Goal: Navigation & Orientation: Find specific page/section

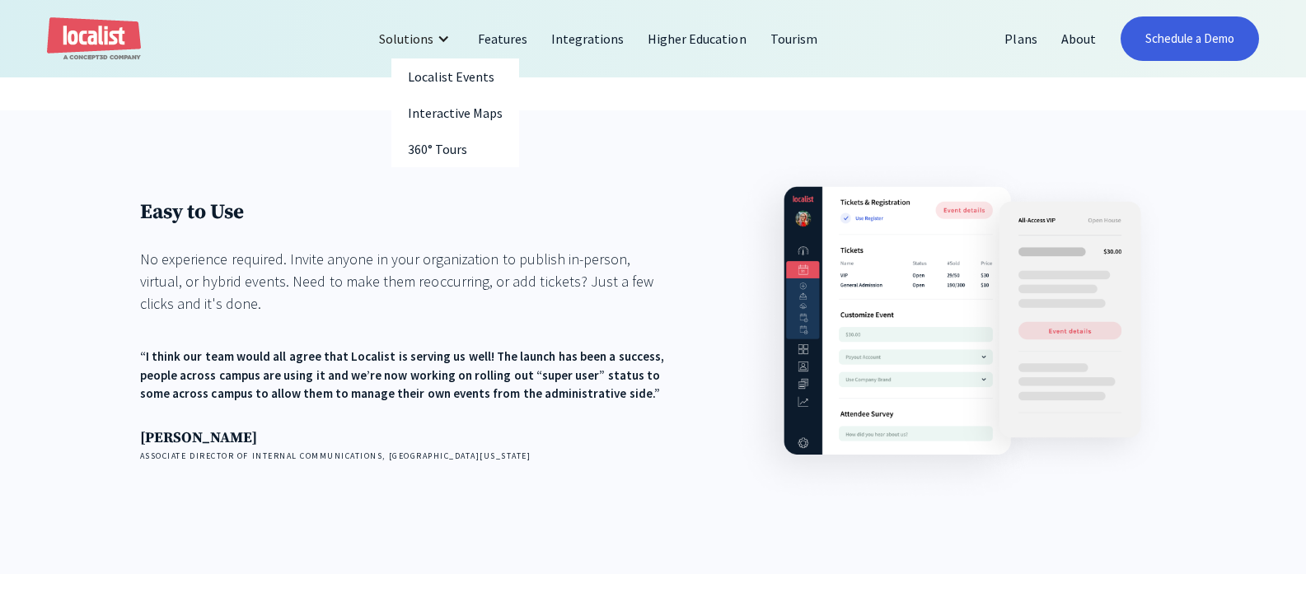
scroll to position [1977, 0]
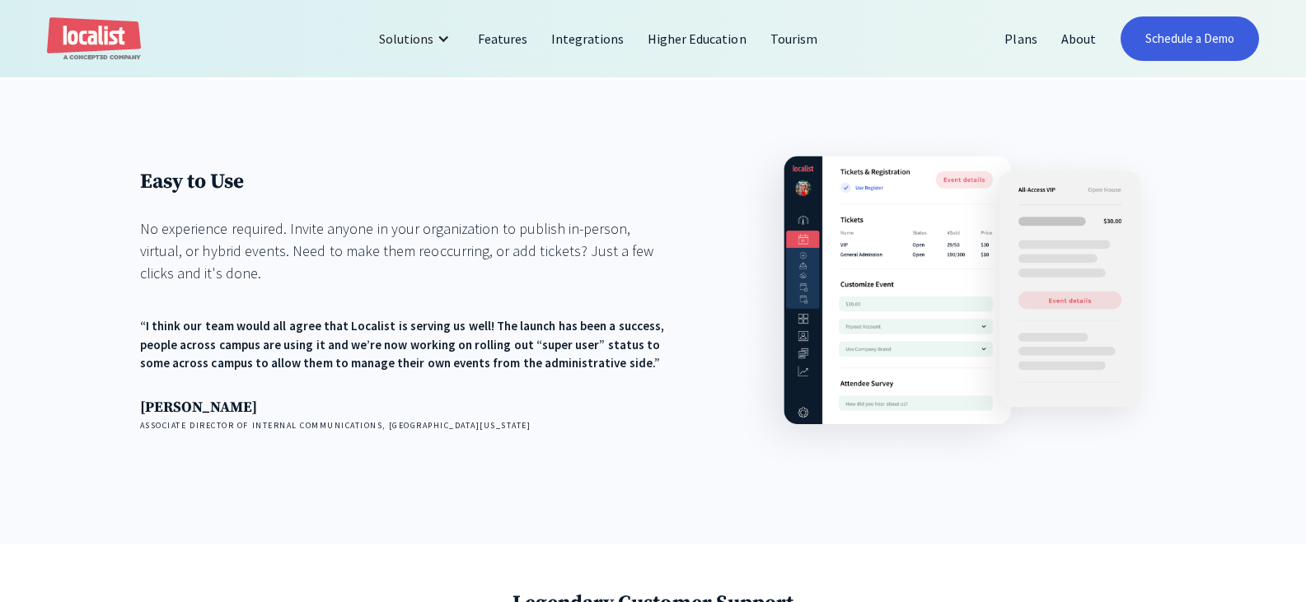
click at [422, 218] on div "No experience required. Invite anyone in your organization to publish in-person…" at bounding box center [404, 251] width 528 height 67
click at [730, 264] on div "Easy to Use No experience required. Invite anyone in your organization to publi…" at bounding box center [653, 300] width 1026 height 348
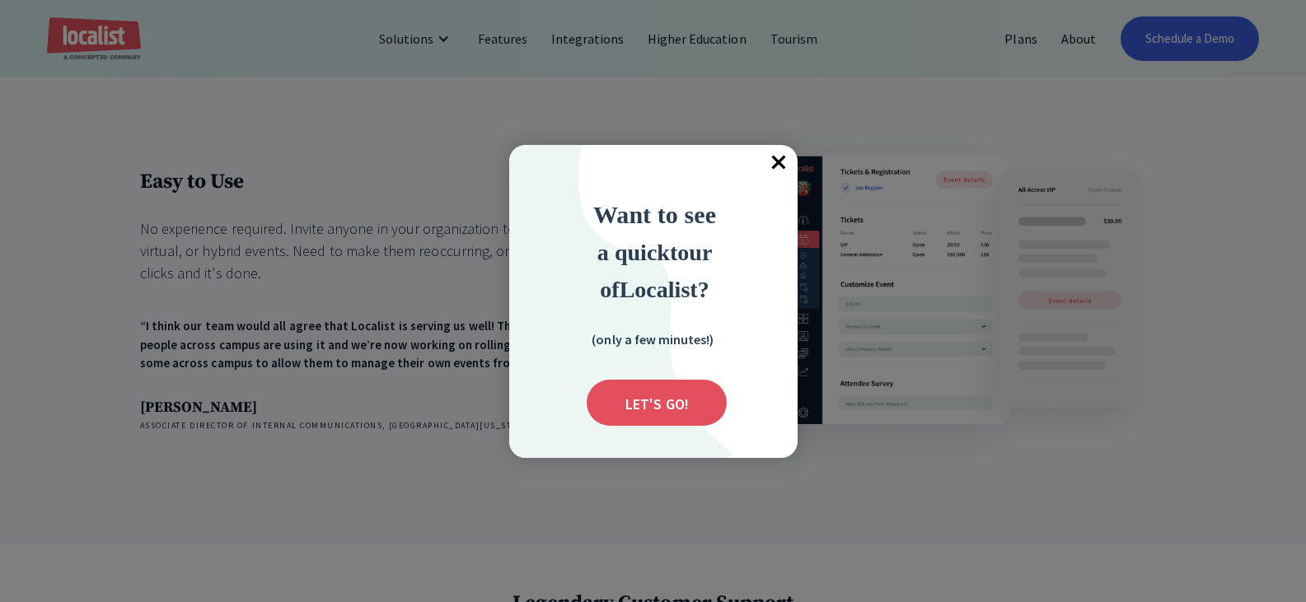
click at [773, 161] on span "×" at bounding box center [779, 163] width 36 height 36
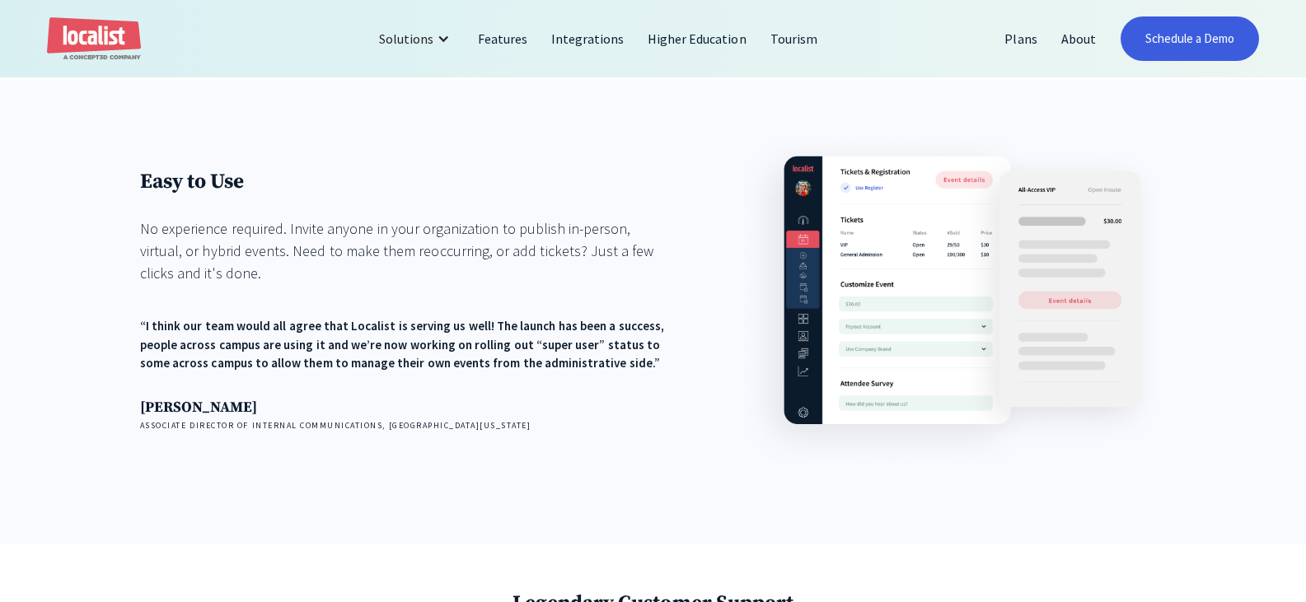
click at [428, 169] on h1 "Easy to Use" at bounding box center [404, 182] width 528 height 26
click at [438, 58] on div "Solutions Localist Events Interactive Maps 360° Tours Features Integrations Hig…" at bounding box center [653, 38] width 1213 height 44
click at [433, 39] on div "Solutions" at bounding box center [406, 39] width 54 height 20
click at [433, 67] on link "Localist Events" at bounding box center [455, 76] width 129 height 36
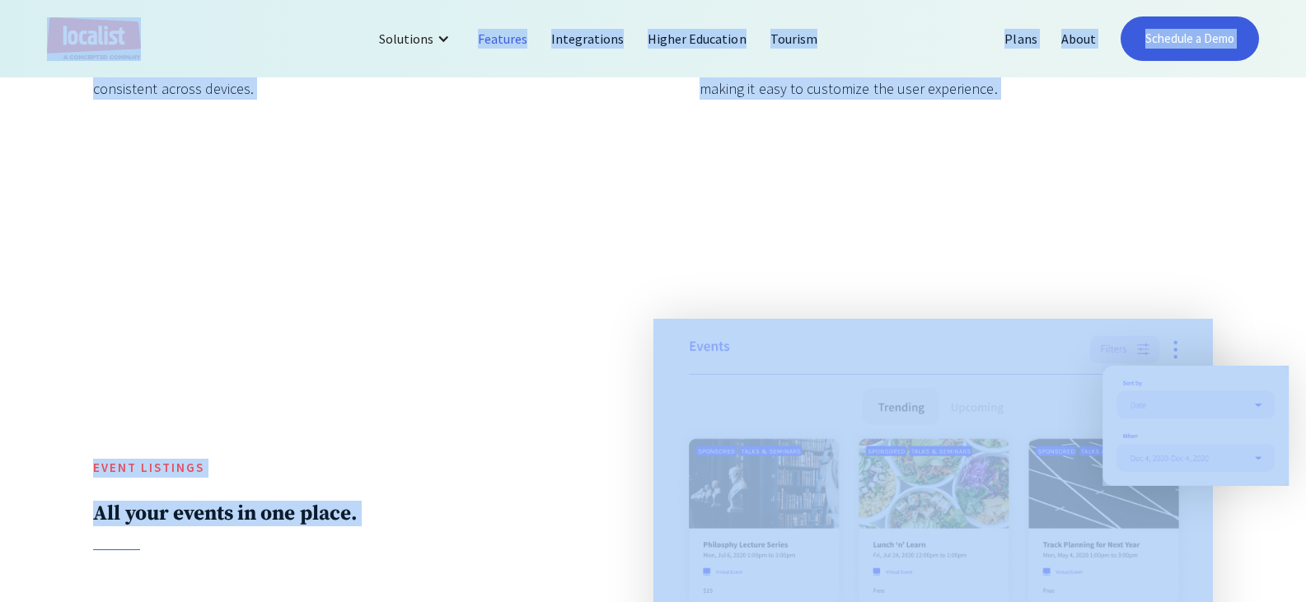
click at [133, 39] on img "home" at bounding box center [94, 39] width 94 height 44
